Goal: Check status: Check status

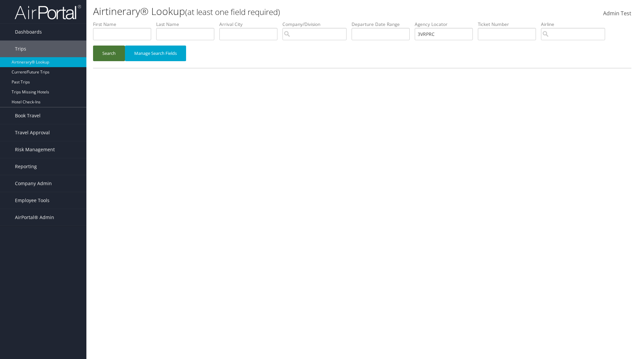
type input "3VRPRC"
click at [109, 53] on button "Search" at bounding box center [109, 54] width 32 height 16
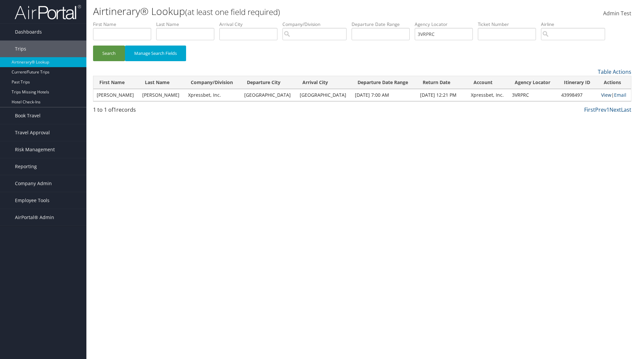
click at [601, 95] on link "View" at bounding box center [606, 95] width 10 height 6
